Goal: Obtain resource: Download file/media

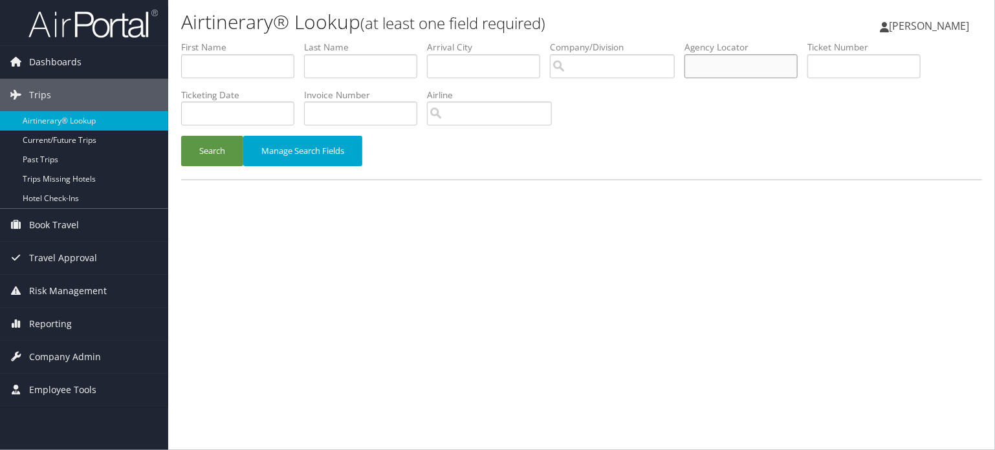
click at [712, 69] on input "text" at bounding box center [740, 66] width 113 height 24
paste input "D83GHN"
type input "D83GHN"
click at [716, 76] on input "text" at bounding box center [740, 66] width 113 height 24
paste input "D83GHN"
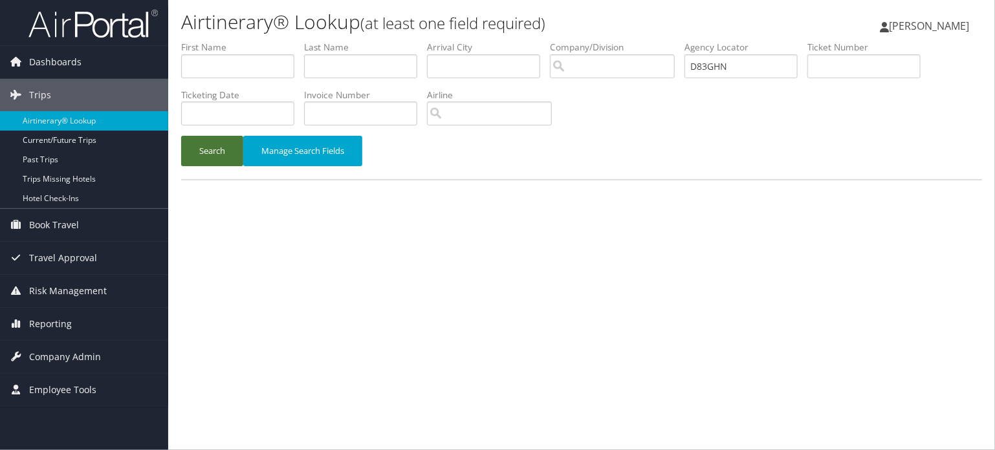
click at [228, 158] on button "Search" at bounding box center [212, 151] width 62 height 30
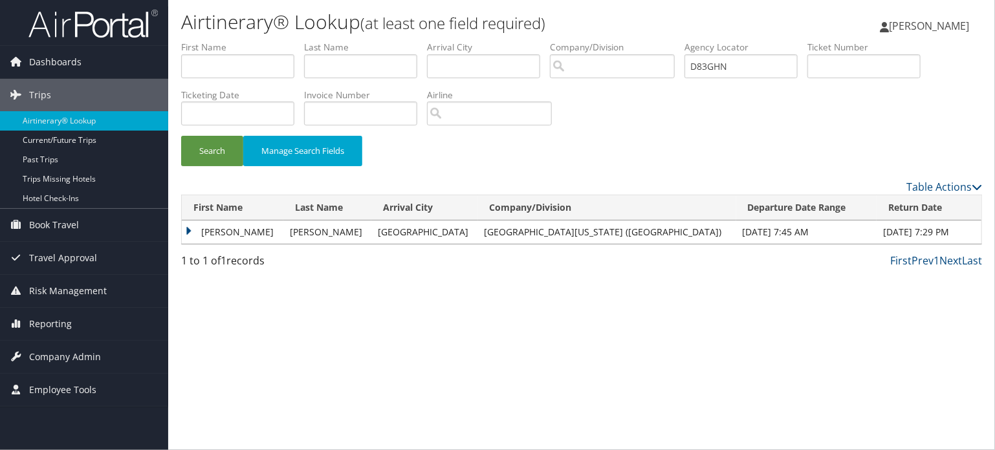
click at [219, 229] on td "KATHRYN LEIGH" at bounding box center [233, 232] width 102 height 23
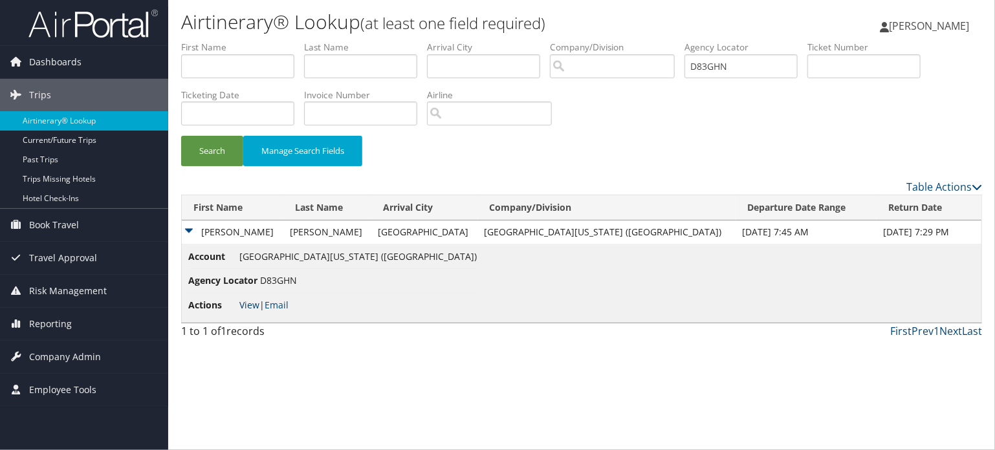
click at [249, 302] on link "View" at bounding box center [249, 305] width 20 height 12
drag, startPoint x: 755, startPoint y: 65, endPoint x: 534, endPoint y: 56, distance: 222.0
click at [572, 41] on ul "First Name Last Name Departure City Arrival City Company/Division Airport/City …" at bounding box center [581, 41] width 801 height 0
paste input "2KZX"
type input "D82KZX"
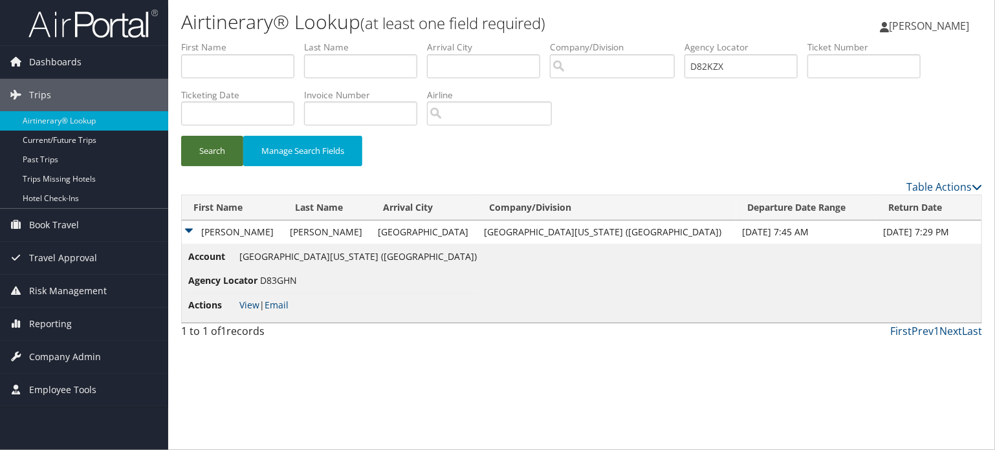
click at [212, 149] on button "Search" at bounding box center [212, 151] width 62 height 30
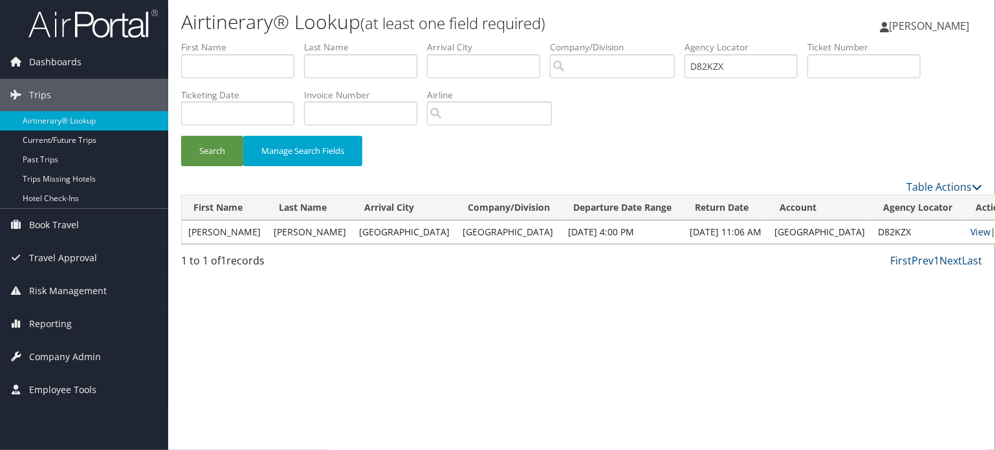
click at [970, 231] on link "View" at bounding box center [980, 232] width 20 height 12
click at [710, 71] on input "D82KZX" at bounding box center [740, 66] width 113 height 24
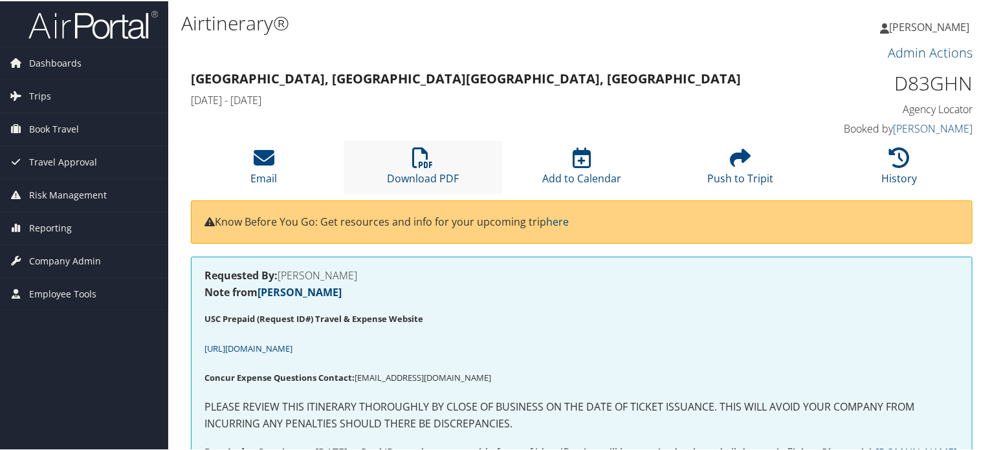
click at [439, 168] on li "Download PDF" at bounding box center [422, 166] width 159 height 52
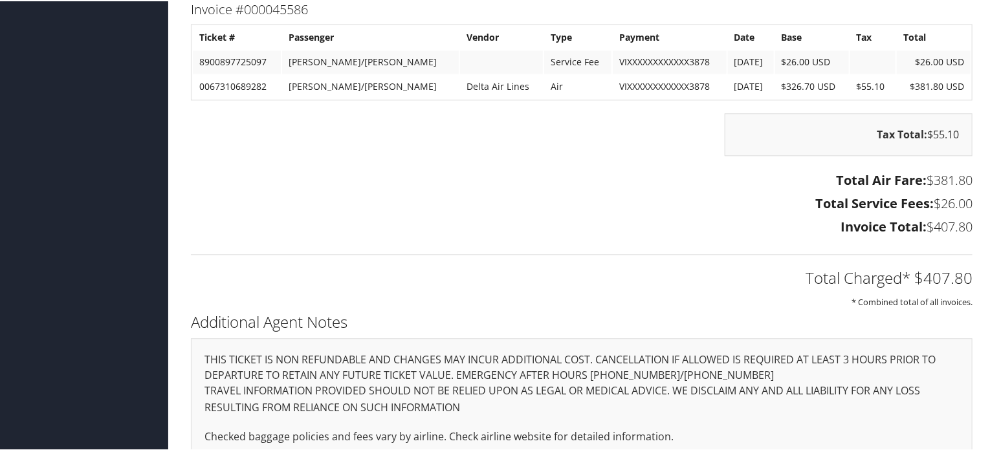
scroll to position [1488, 0]
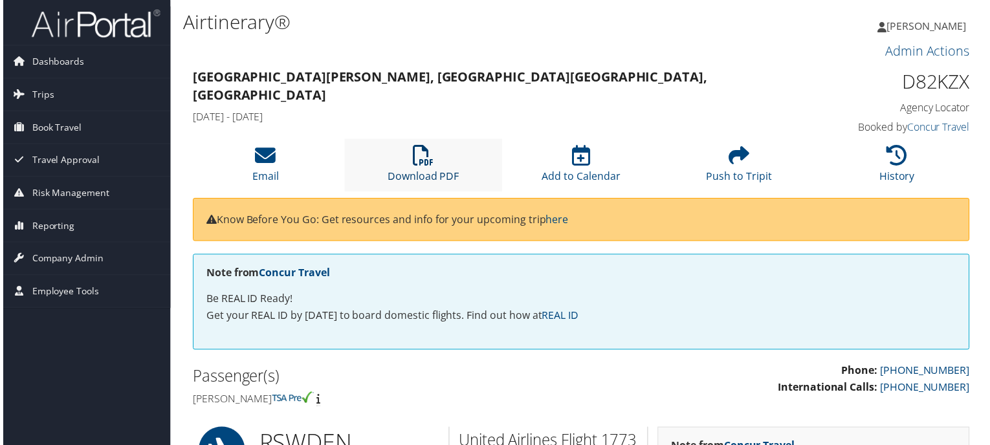
click at [414, 178] on link "Download PDF" at bounding box center [423, 168] width 72 height 31
